Goal: Check status: Check status

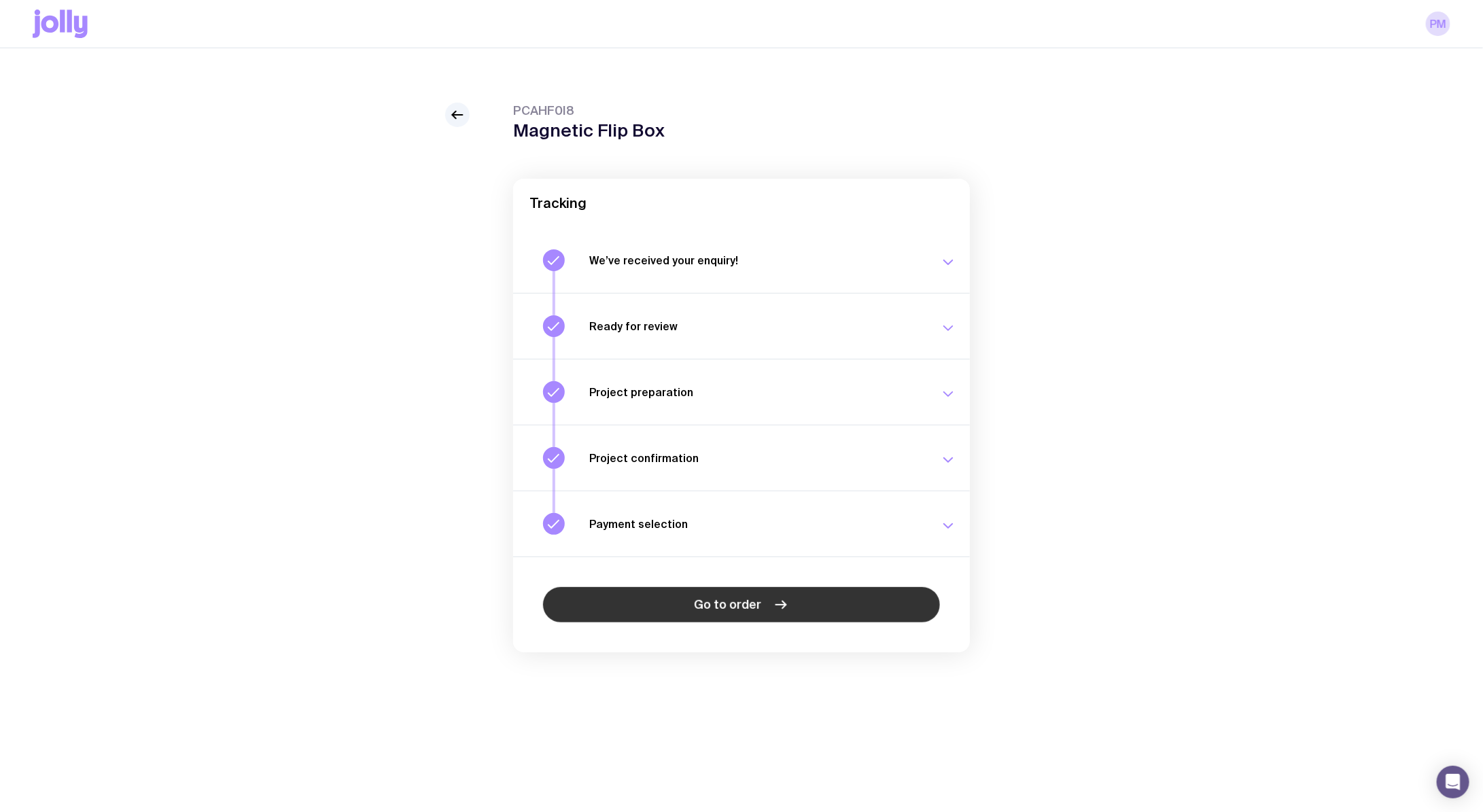
click at [763, 619] on link "Go to order" at bounding box center [742, 605] width 397 height 36
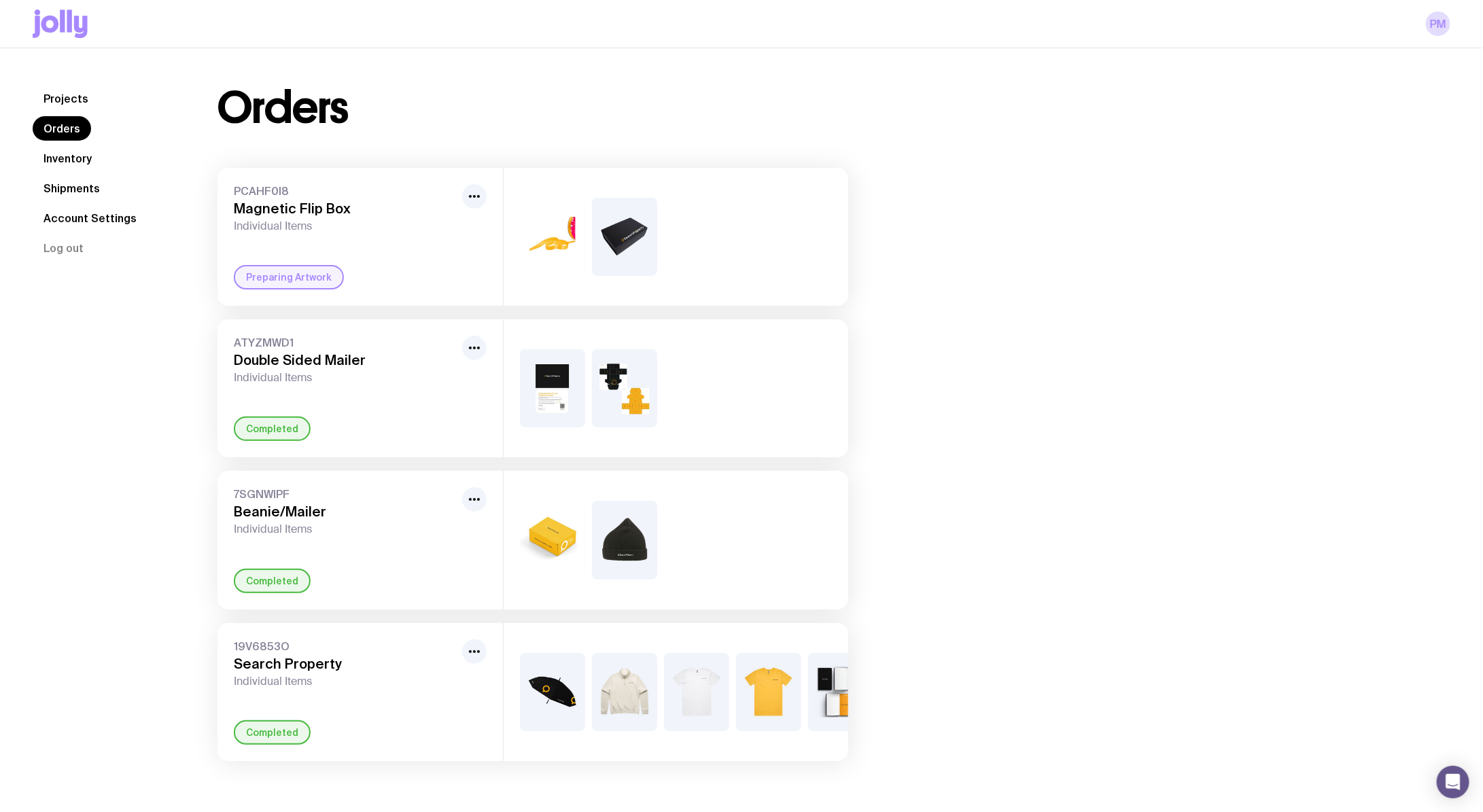
click at [383, 221] on span "Individual Items" at bounding box center [345, 226] width 223 height 13
drag, startPoint x: 261, startPoint y: 285, endPoint x: 300, endPoint y: 284, distance: 39.0
click at [261, 285] on div "Preparing Artwork" at bounding box center [289, 277] width 110 height 24
click at [473, 197] on icon "button" at bounding box center [474, 195] width 16 height 16
click at [234, 338] on span "ATYZMWD1" at bounding box center [345, 342] width 223 height 13
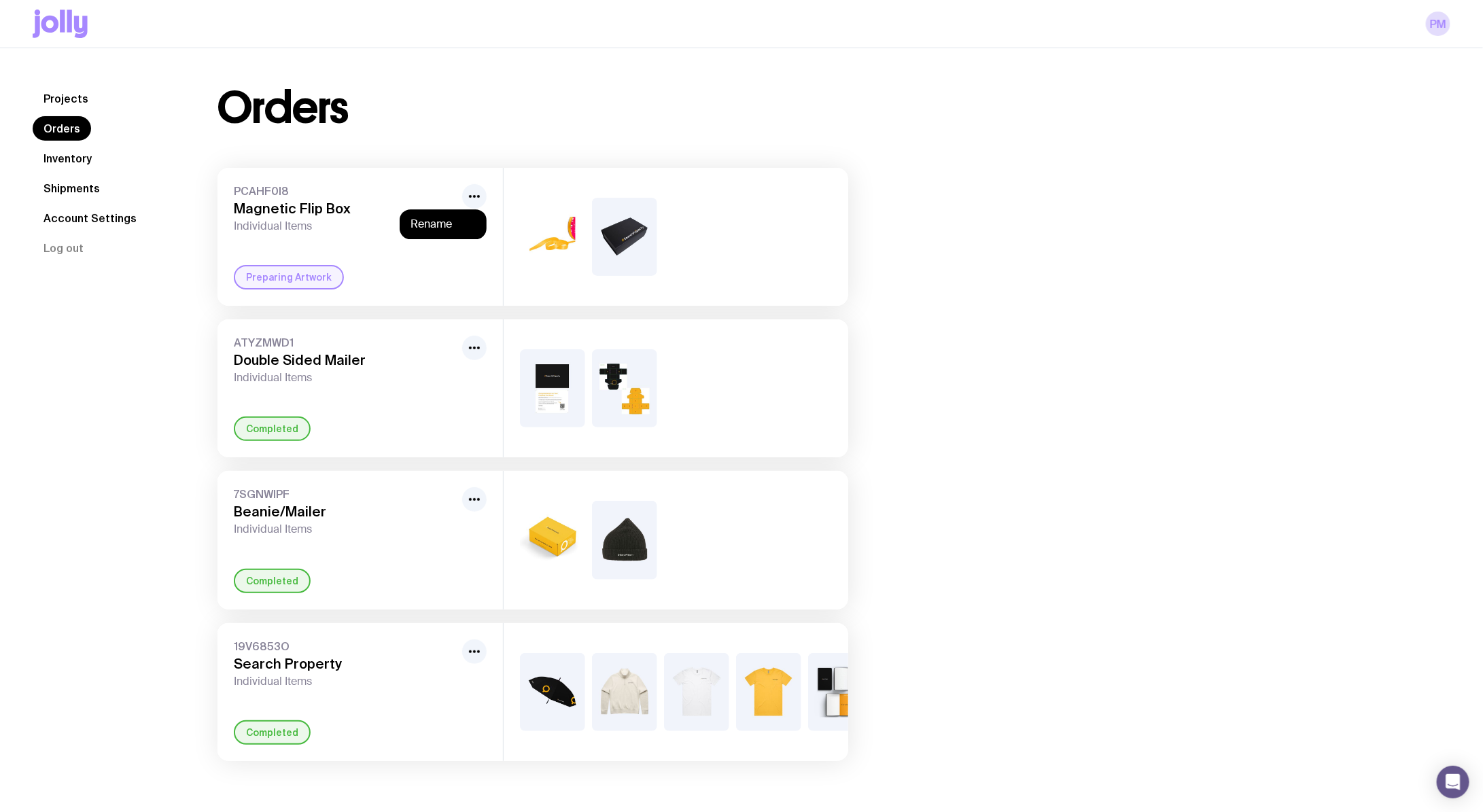
click at [232, 296] on div "PCAHF0I8 Magnetic Flip Box Individual Items Rename Preparing Artwork" at bounding box center [360, 237] width 286 height 138
click at [290, 265] on div "PCAHF0I8 Magnetic Flip Box Individual Items Rename Preparing Artwork" at bounding box center [360, 237] width 286 height 138
click at [283, 195] on span "PCAHF0I8" at bounding box center [345, 191] width 223 height 13
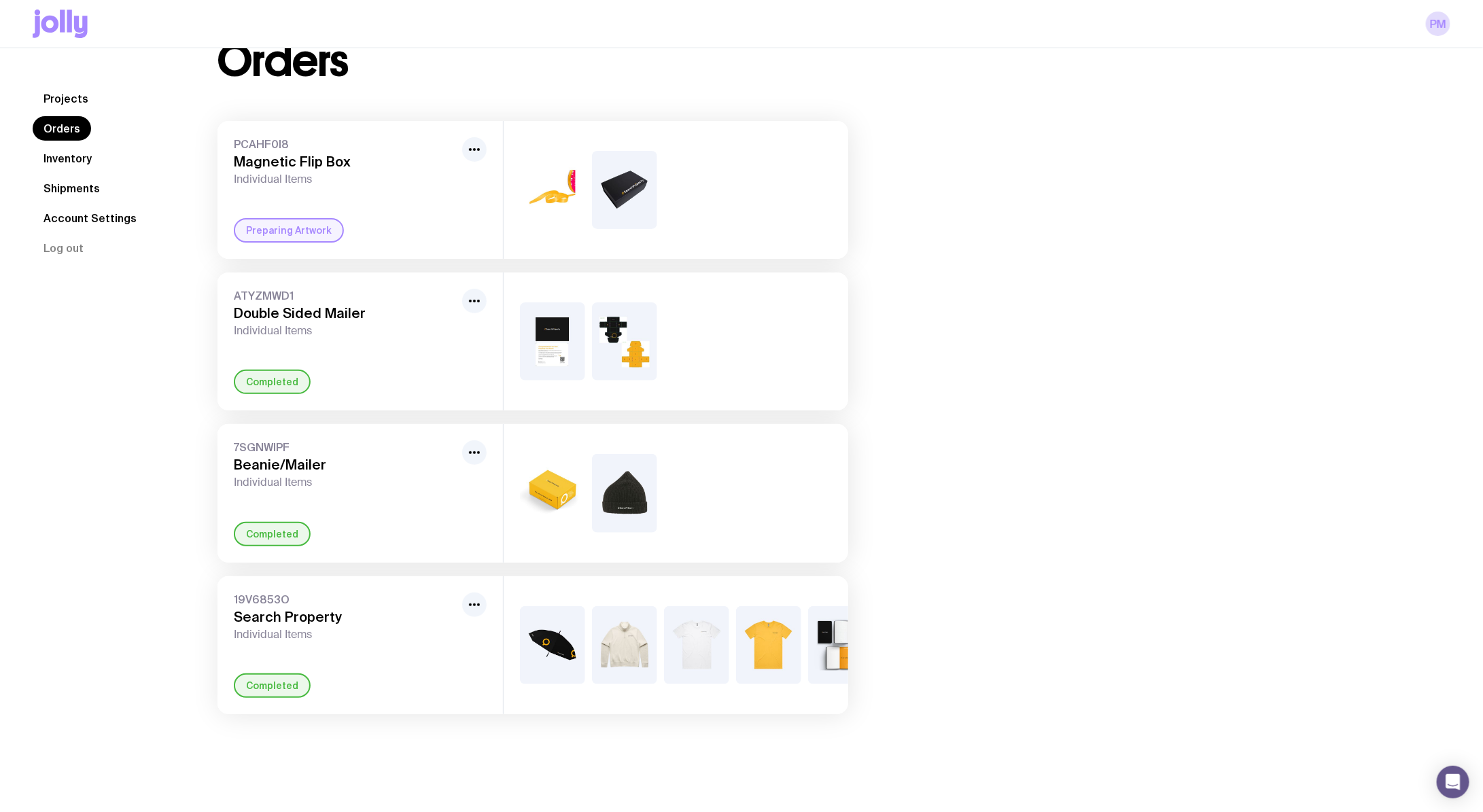
scroll to position [48, 0]
click at [464, 202] on div "PCAHF0I8 Magnetic Flip Box Individual Items Preparing Artwork" at bounding box center [360, 189] width 286 height 138
click at [466, 163] on div at bounding box center [475, 161] width 24 height 49
click at [468, 160] on div at bounding box center [475, 161] width 24 height 49
click at [469, 154] on icon "button" at bounding box center [474, 148] width 16 height 16
